Goal: Transaction & Acquisition: Purchase product/service

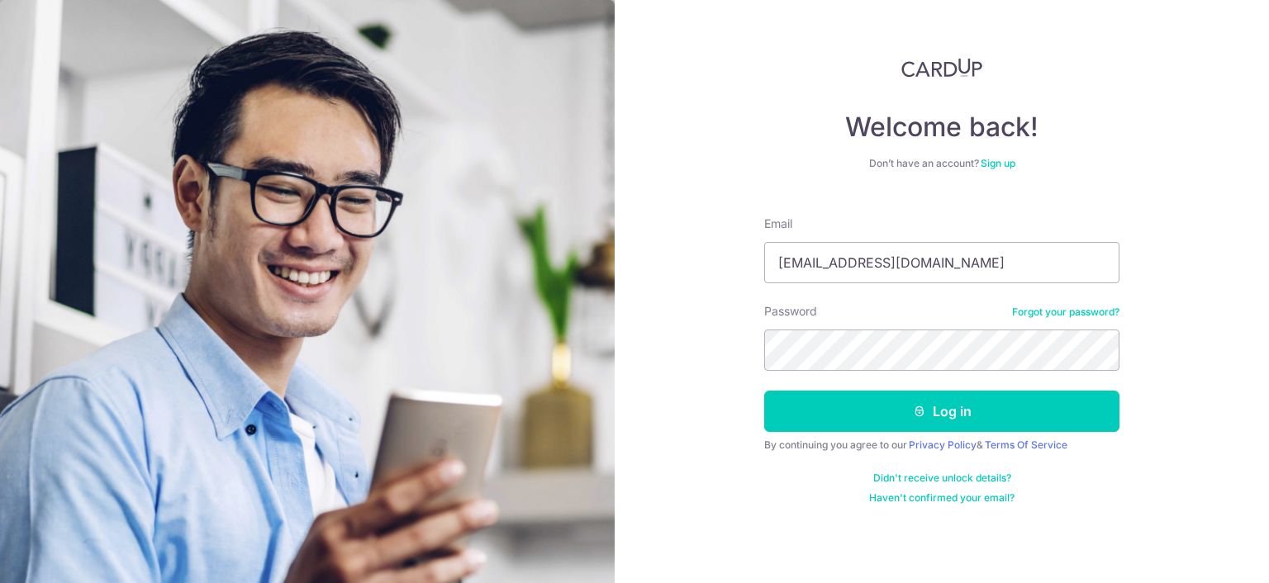
type input "[EMAIL_ADDRESS][DOMAIN_NAME]"
click at [764, 391] on button "Log in" at bounding box center [941, 411] width 355 height 41
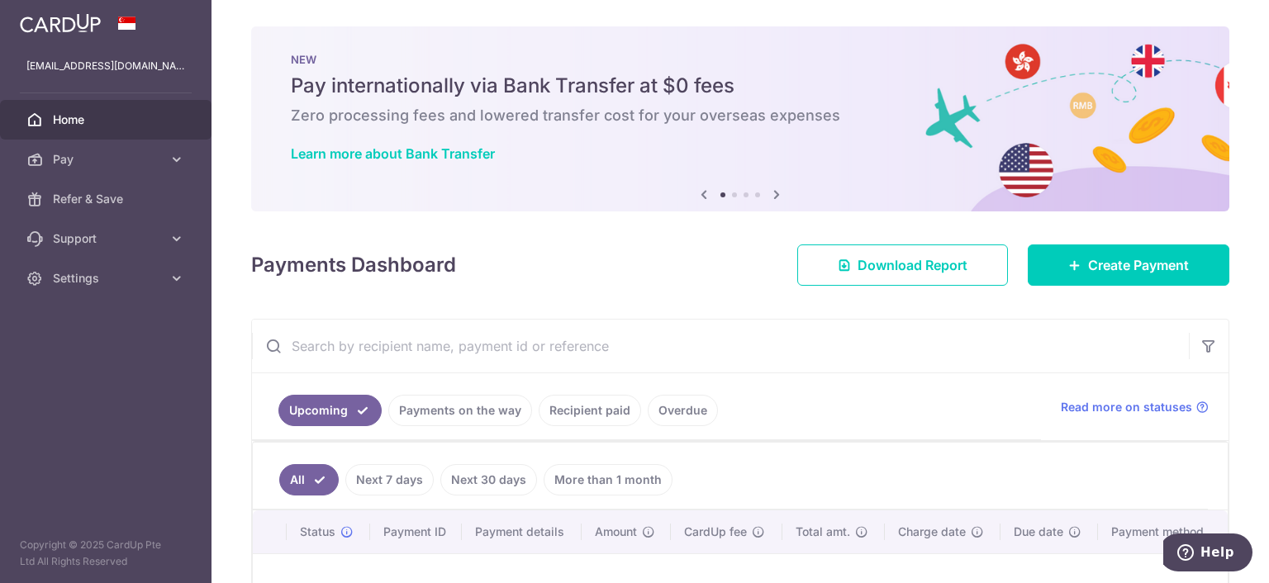
scroll to position [165, 0]
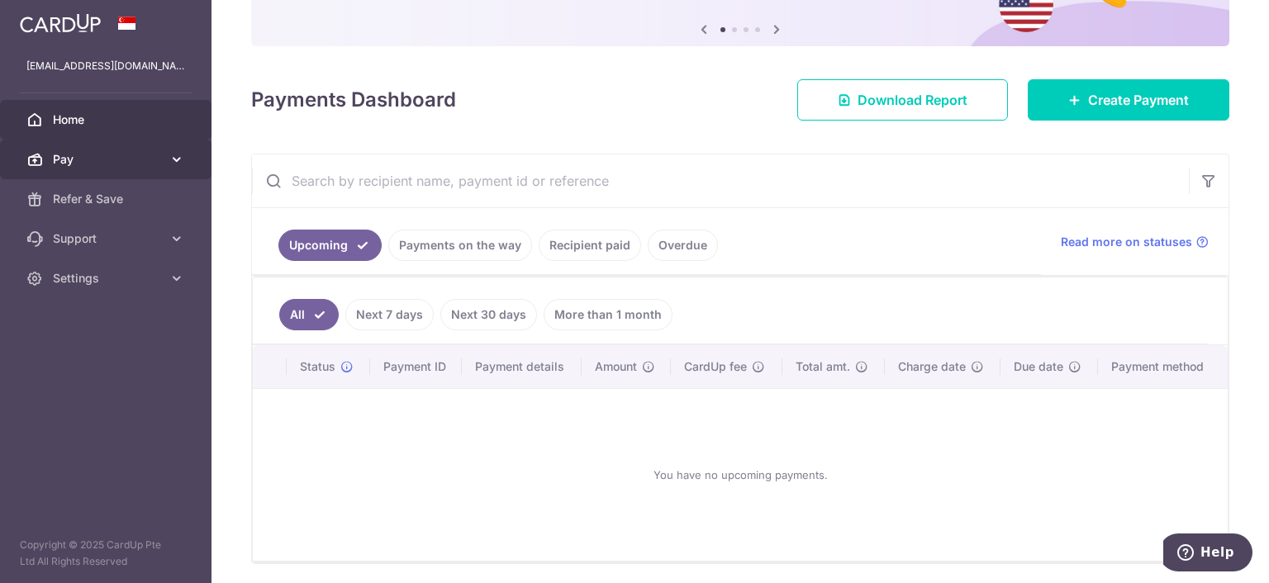
click at [118, 154] on span "Pay" at bounding box center [107, 159] width 109 height 17
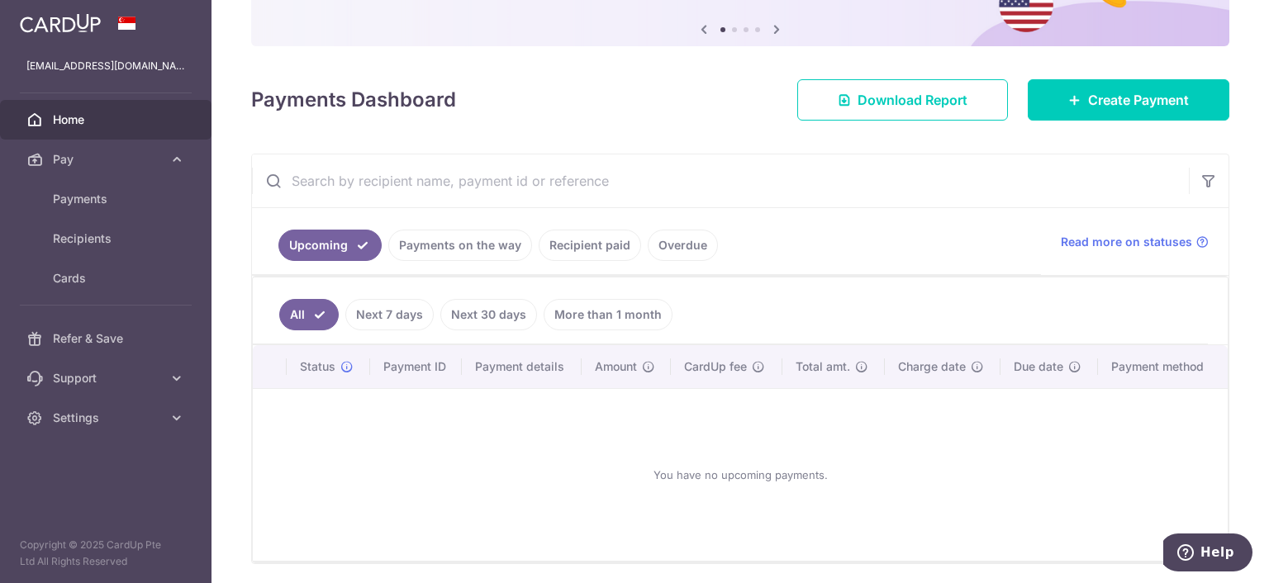
click at [74, 118] on span "Home" at bounding box center [107, 120] width 109 height 17
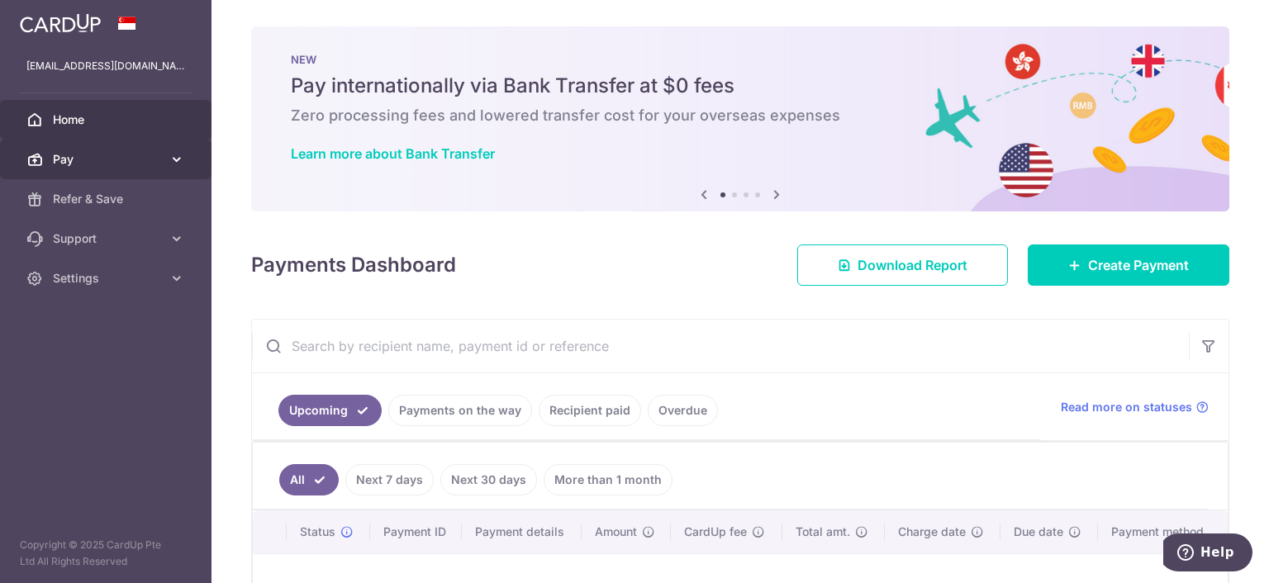
click at [64, 161] on span "Pay" at bounding box center [107, 159] width 109 height 17
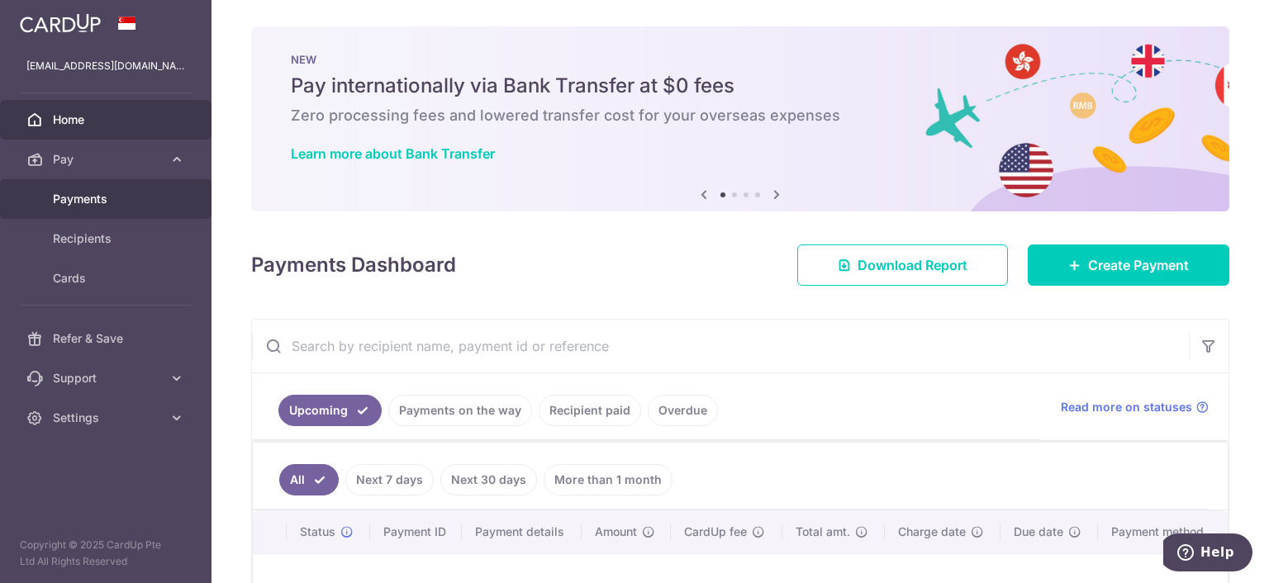
click at [73, 201] on span "Payments" at bounding box center [107, 199] width 109 height 17
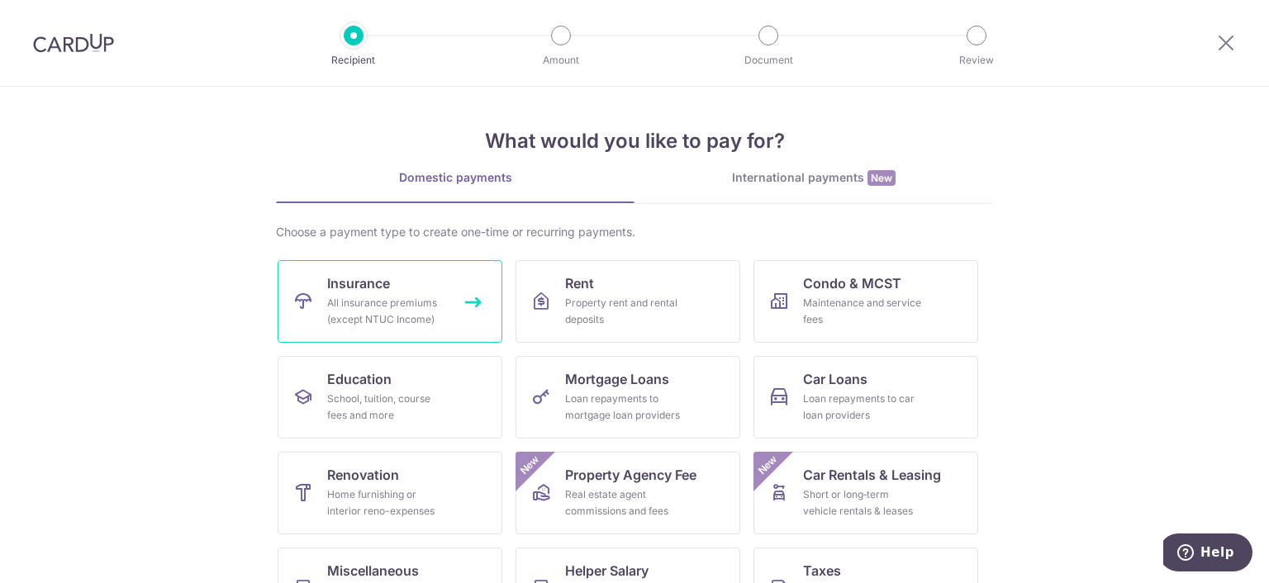
click at [383, 306] on div "All insurance premiums (except NTUC Income)" at bounding box center [386, 311] width 119 height 33
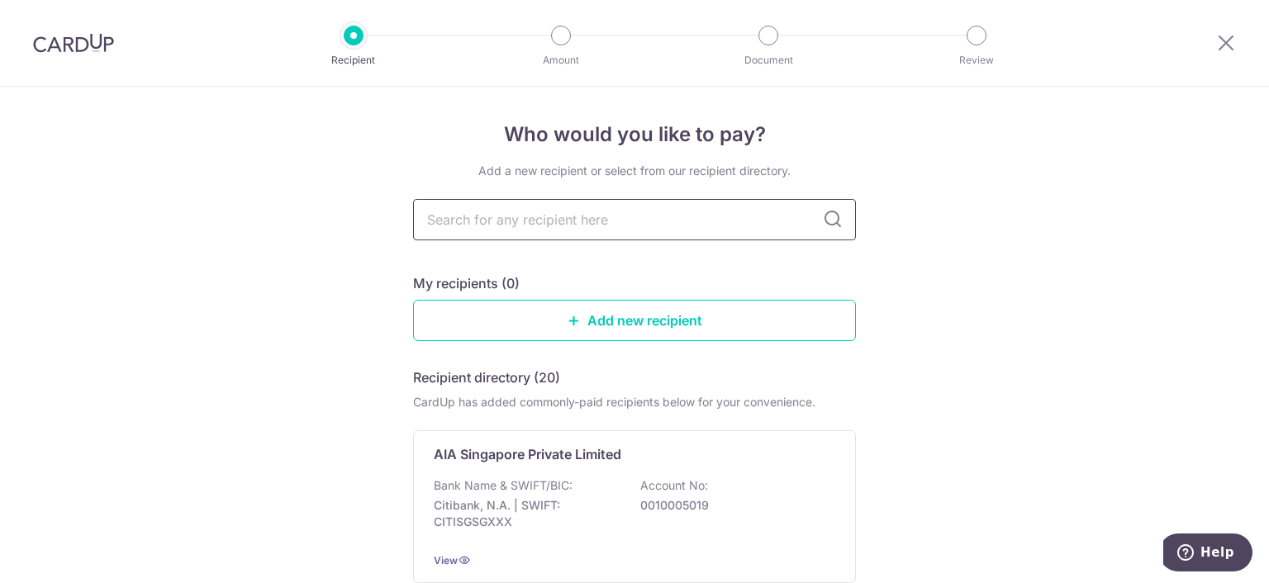
click at [554, 228] on input "text" at bounding box center [634, 219] width 443 height 41
type input "[PERSON_NAME]"
type input "prudential"
click at [830, 218] on icon at bounding box center [833, 220] width 20 height 20
click at [563, 230] on input "prudential" at bounding box center [634, 219] width 443 height 41
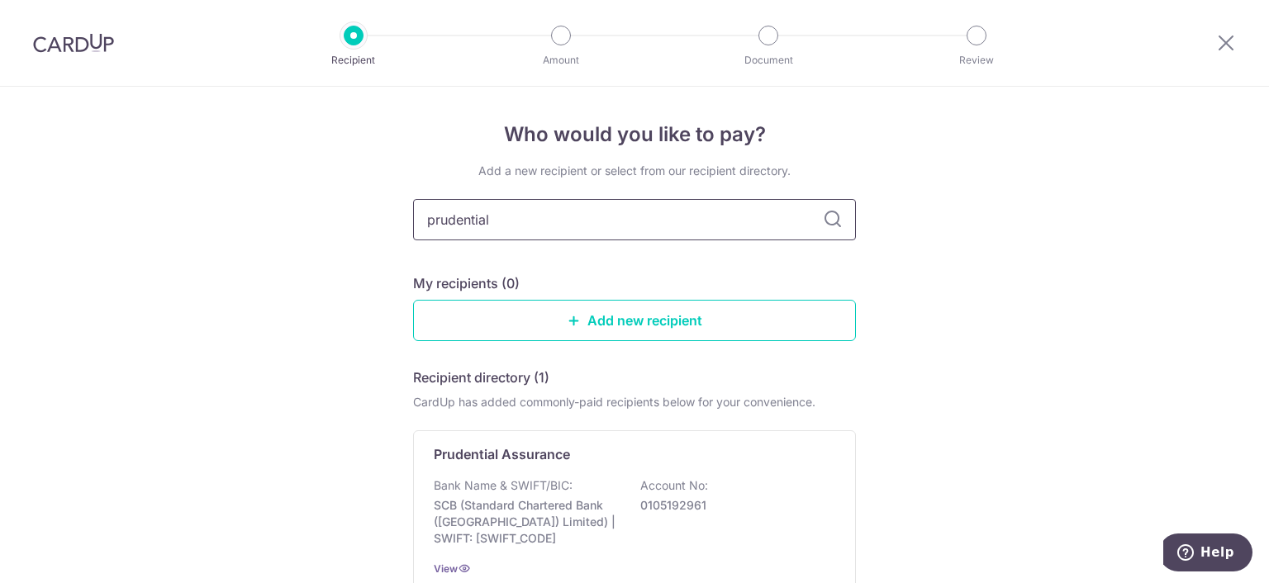
scroll to position [151, 0]
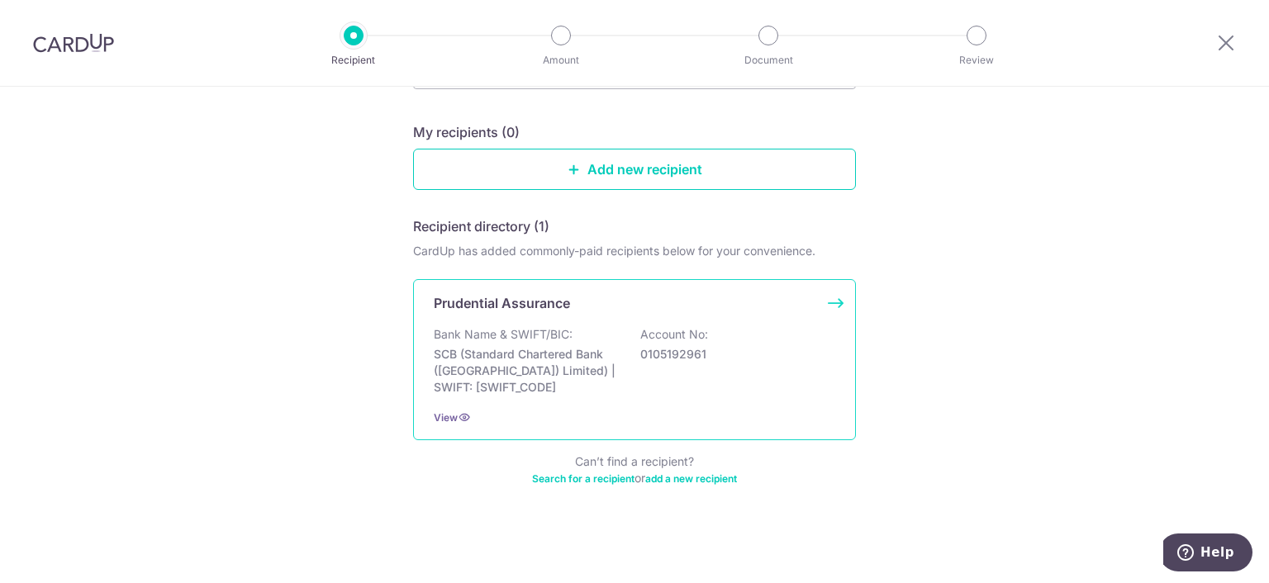
click at [542, 343] on div "Bank Name & SWIFT/BIC: SCB (Standard Chartered Bank (Singapore) Limited) | SWIF…" at bounding box center [635, 360] width 402 height 69
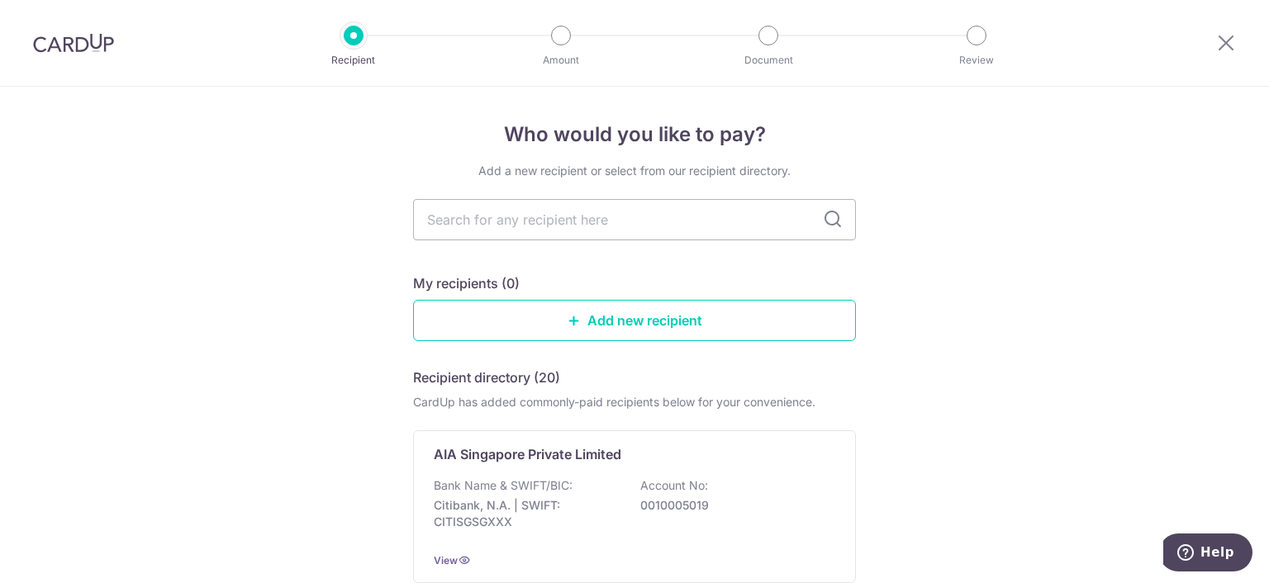
click at [69, 45] on img at bounding box center [73, 43] width 81 height 20
